Goal: Task Accomplishment & Management: Manage account settings

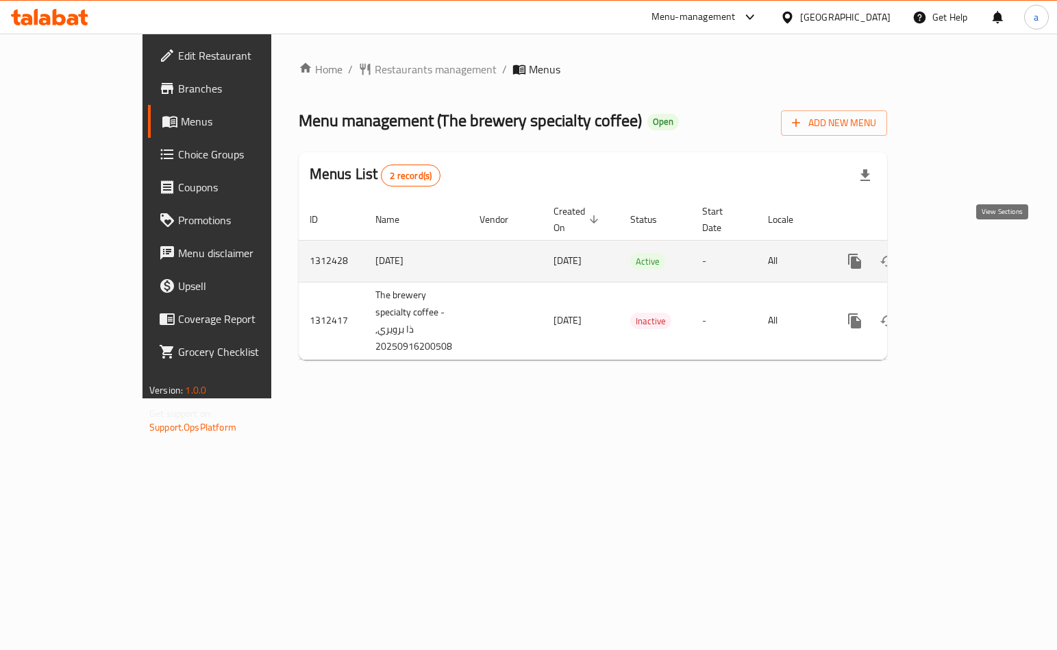
click at [962, 253] on icon "enhanced table" at bounding box center [954, 261] width 16 height 16
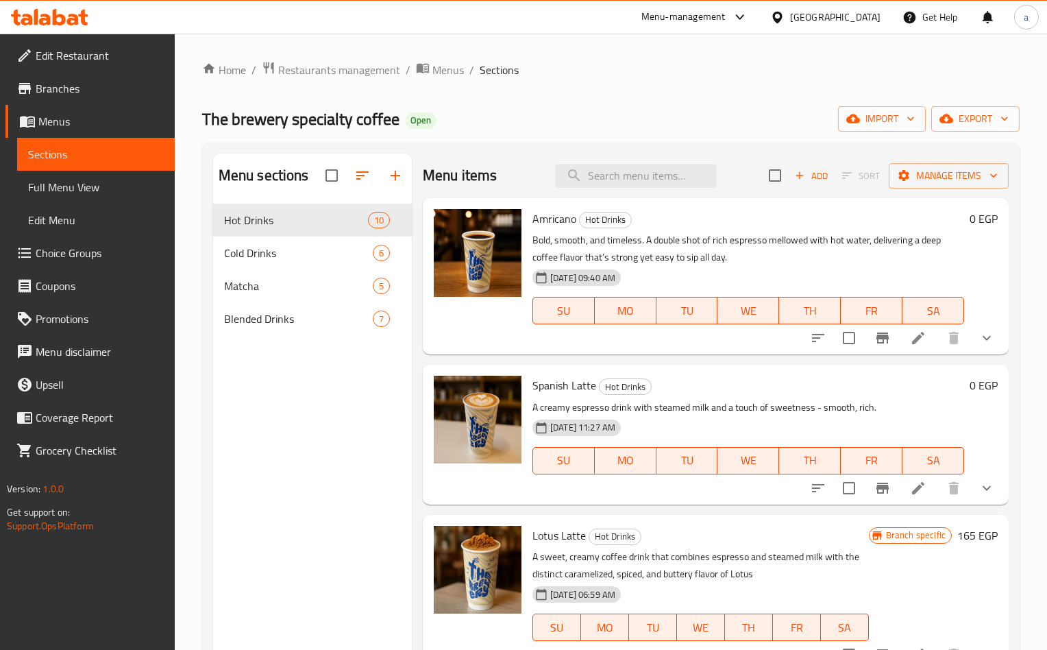
click at [70, 247] on span "Choice Groups" at bounding box center [100, 253] width 128 height 16
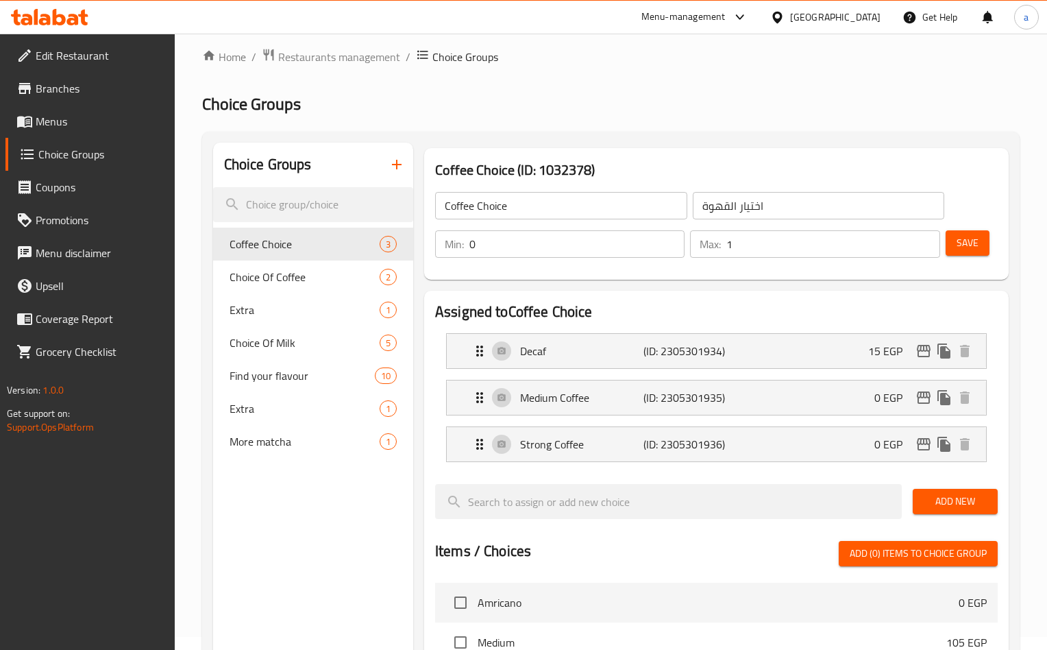
scroll to position [1, 0]
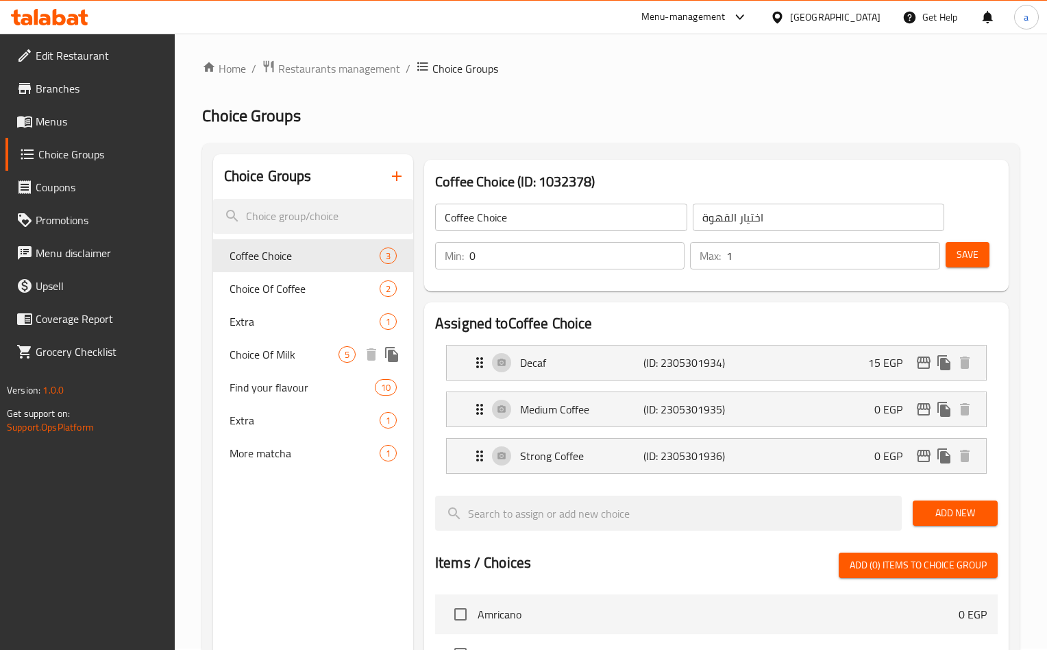
click at [242, 342] on div "Choice Of Milk 5" at bounding box center [313, 354] width 200 height 33
type input "Choice Of Milk"
type input "اختار الحليب"
type input "1"
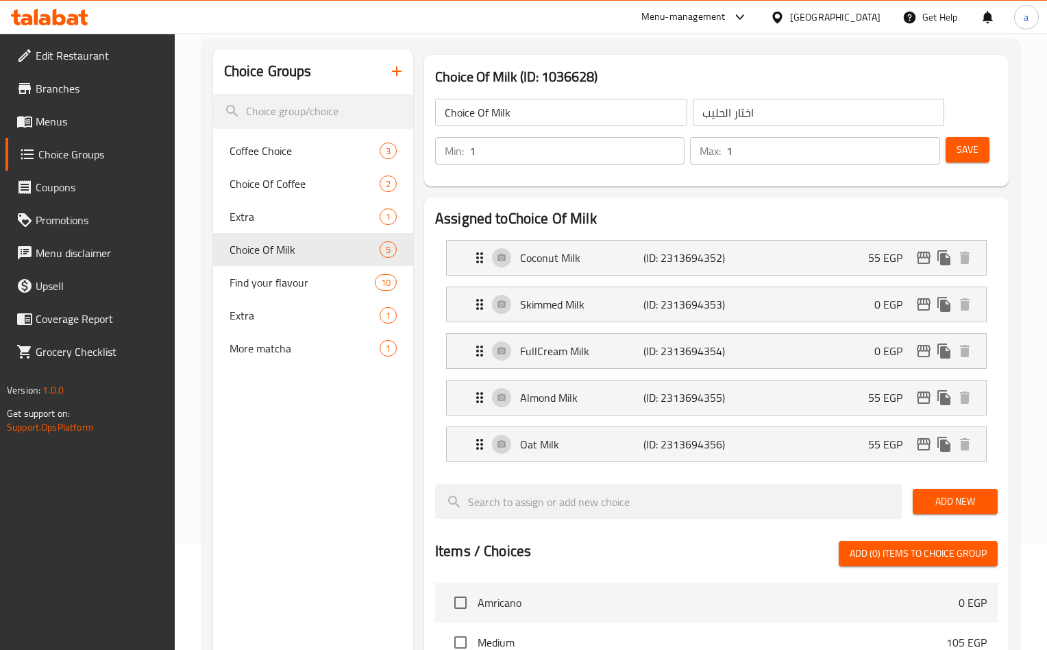
scroll to position [95, 0]
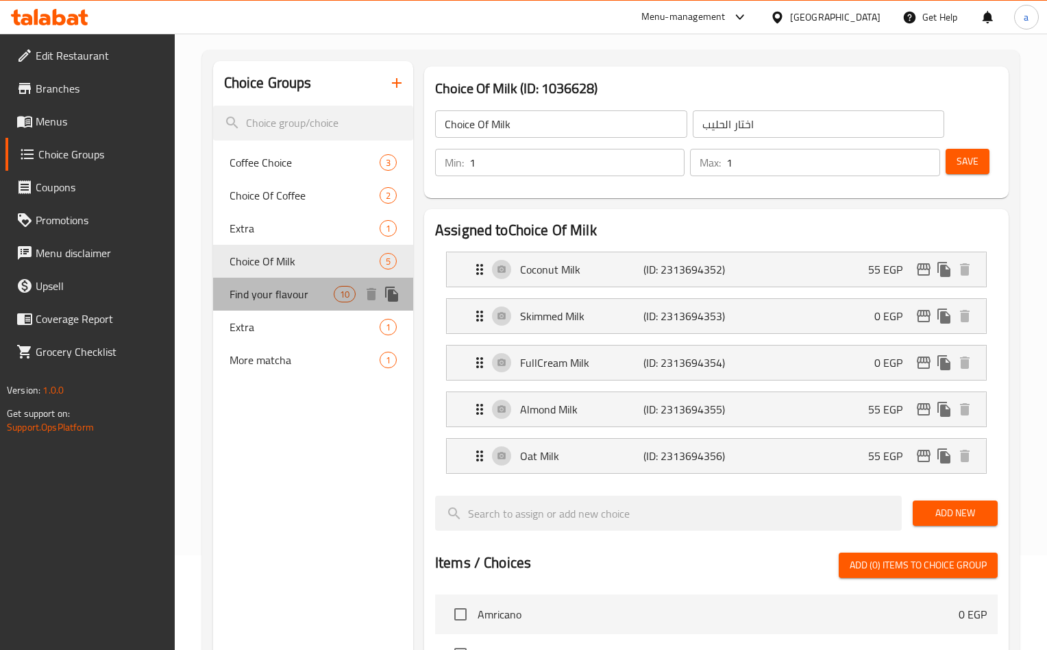
click at [280, 286] on span "Find your flavour" at bounding box center [282, 294] width 104 height 16
type input "Find your flavour"
type input "اختر نكهتك"
type input "0"
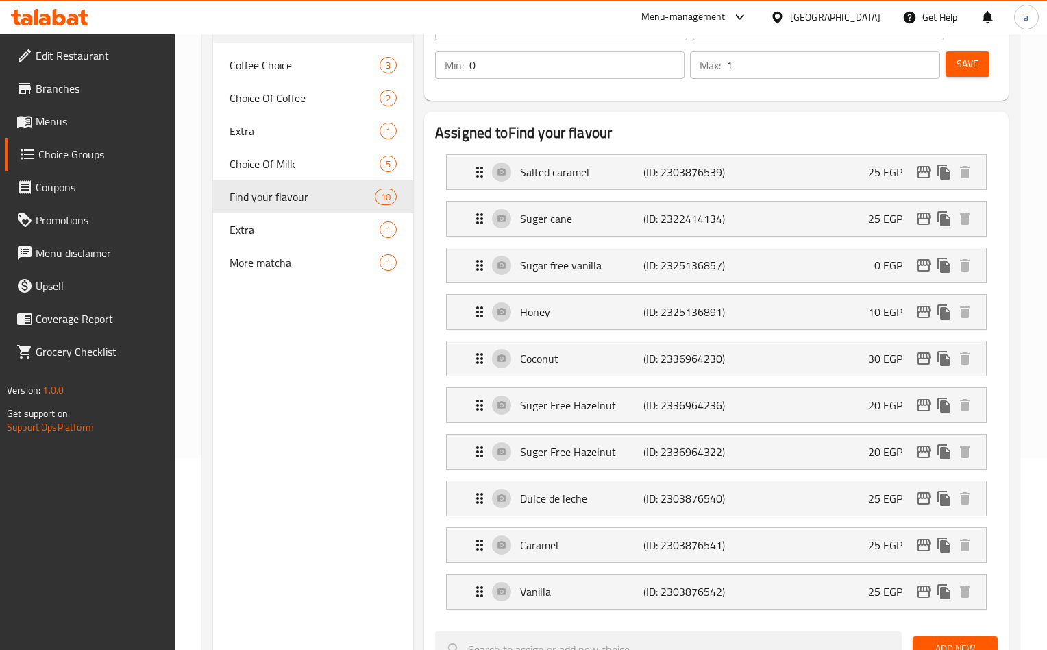
scroll to position [191, 0]
click at [260, 216] on div "Extra 1" at bounding box center [313, 230] width 200 height 33
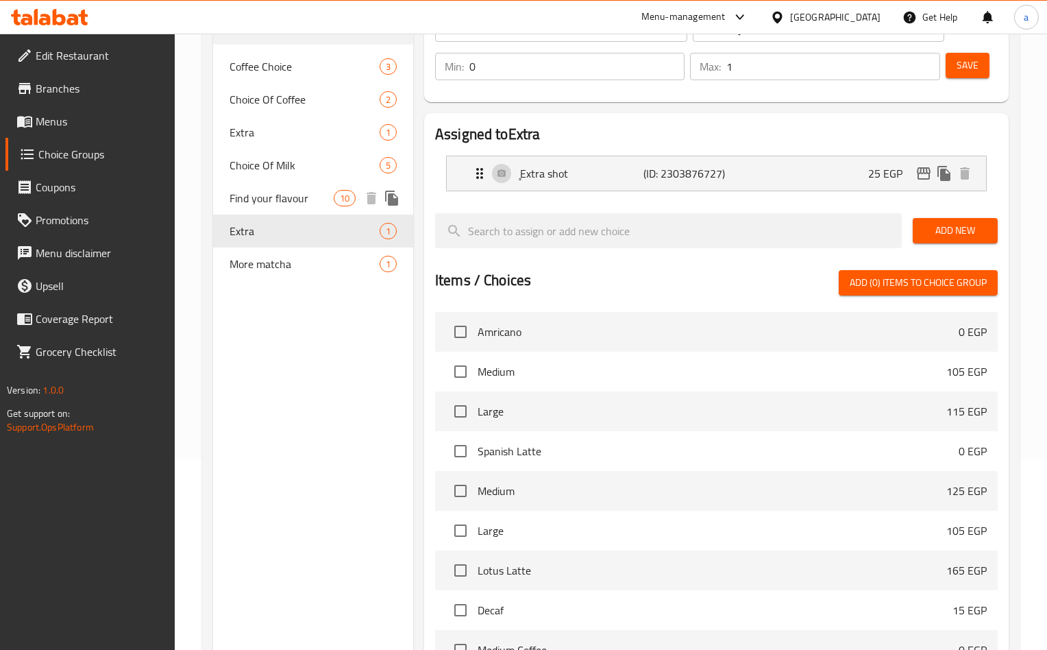
type input "Extra"
type input "اضافة"
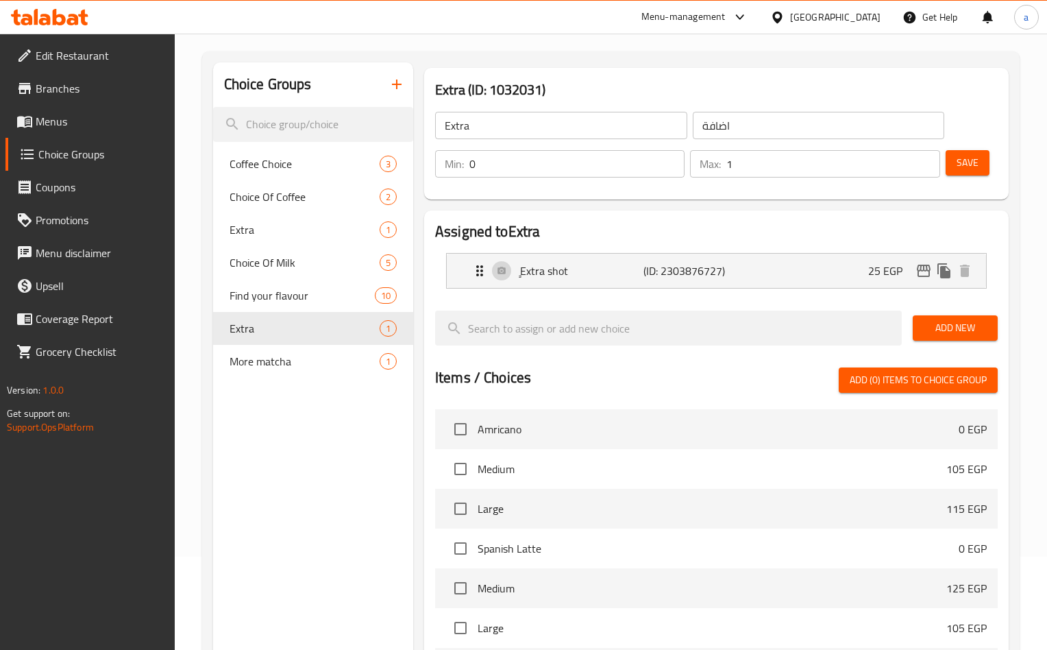
scroll to position [0, 0]
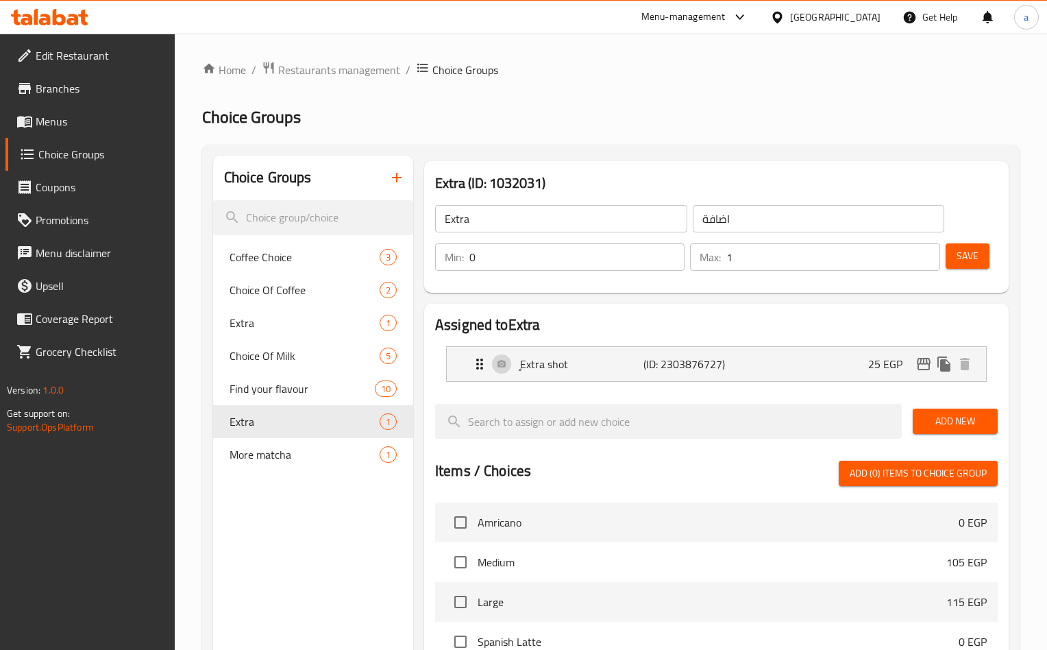
click at [57, 82] on span "Branches" at bounding box center [100, 88] width 128 height 16
